Goal: Information Seeking & Learning: Check status

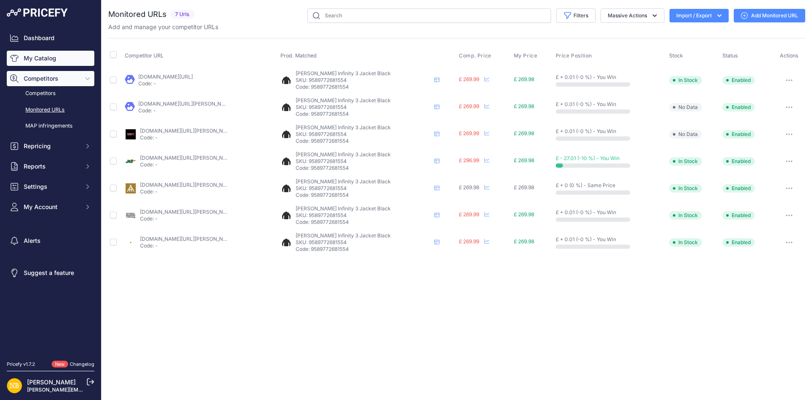
click at [76, 63] on link "My Catalog" at bounding box center [51, 58] width 88 height 15
click at [351, 16] on input "text" at bounding box center [429, 15] width 244 height 14
paste input "ZeroFit Coldskin Long Sleeves Base Layer T-Shirt Black"
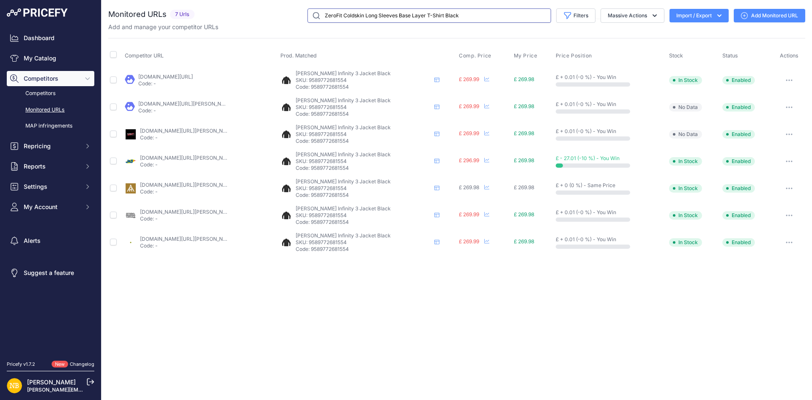
type input "ZeroFit Coldskin Long Sleeves Base Layer T-Shirt Black"
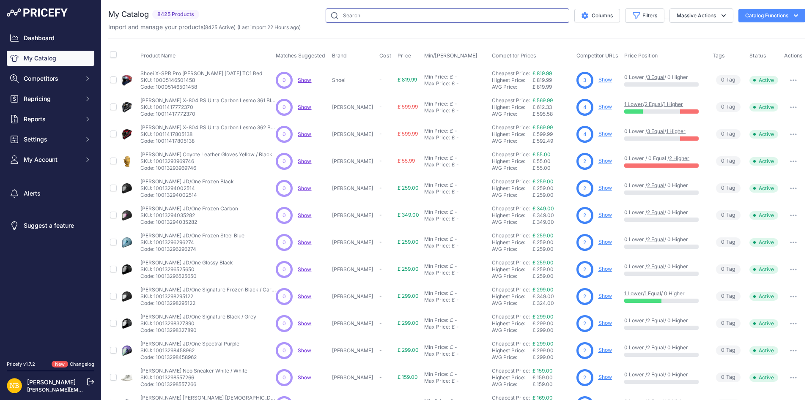
click at [356, 18] on input "text" at bounding box center [448, 15] width 244 height 14
paste input "ZeroFit Ultimate Heatrub Long Sleeves Base Layer T-Shirt Navy"
type input "ZeroFit Ultimate Heatrub Long Sleeves Base Layer T-Shirt Navy"
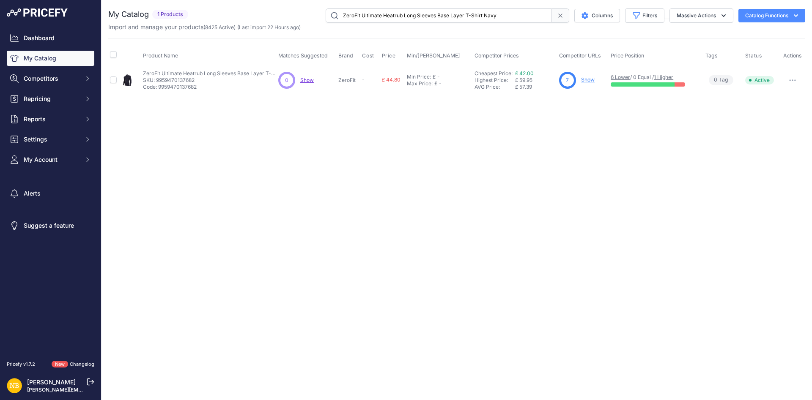
click at [586, 78] on link "Show" at bounding box center [588, 80] width 14 height 6
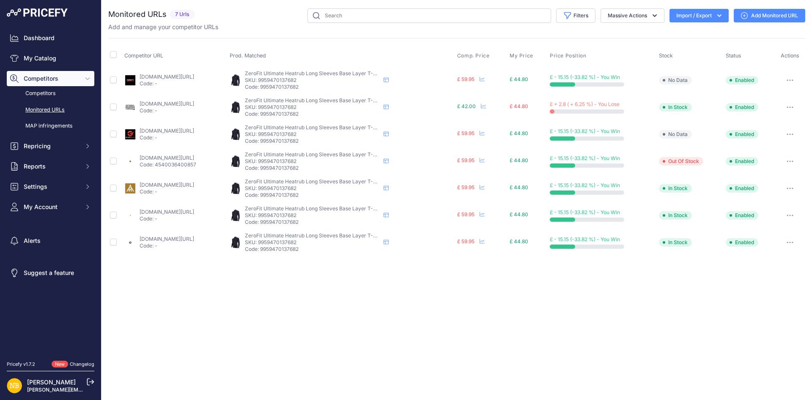
click at [187, 101] on link "megamotorcyclestore.co.uk/products/zerofit-mock-neck-heat-rub-ultimate-baselaye…" at bounding box center [167, 104] width 55 height 6
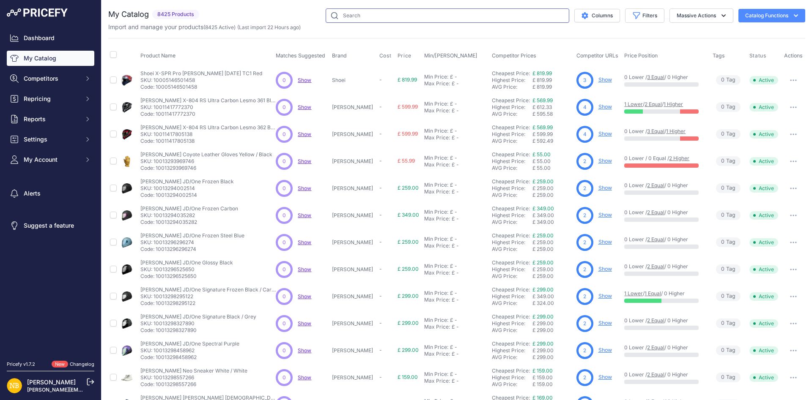
click at [362, 18] on input "text" at bounding box center [448, 15] width 244 height 14
paste input "ZeroFit Coldskin Long Sleeves Base Layer T-Shirt Black"
type input "ZeroFit Coldskin Long Sleeves Base Layer T-Shirt Black"
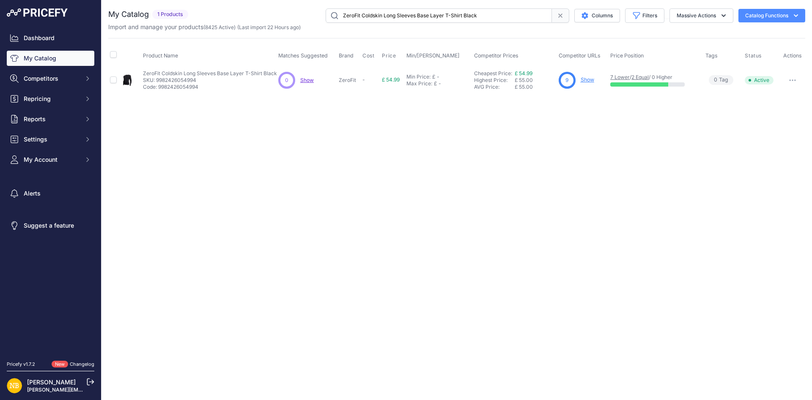
click at [585, 78] on link "Show" at bounding box center [587, 80] width 14 height 6
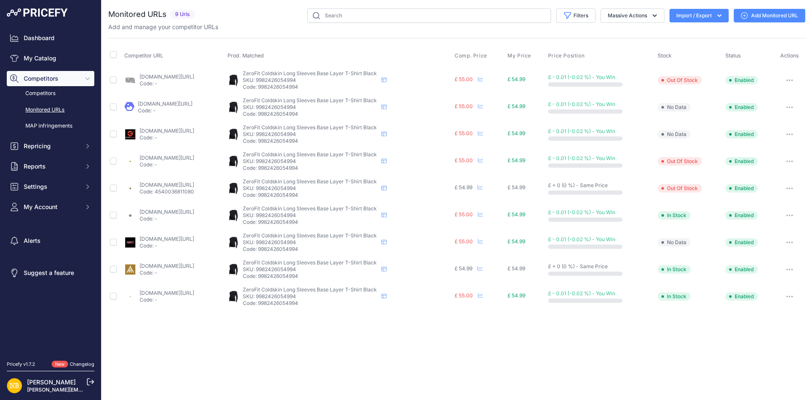
click at [194, 185] on link "[DOMAIN_NAME][URL]" at bounding box center [167, 185] width 55 height 6
click at [172, 262] on td "[DOMAIN_NAME][URL] Code: -" at bounding box center [174, 269] width 103 height 27
click at [173, 265] on link "[DOMAIN_NAME][URL]" at bounding box center [167, 266] width 55 height 6
click at [169, 187] on link "[DOMAIN_NAME][URL]" at bounding box center [167, 185] width 55 height 6
